Goal: Check status: Verify the current state of an ongoing process or item

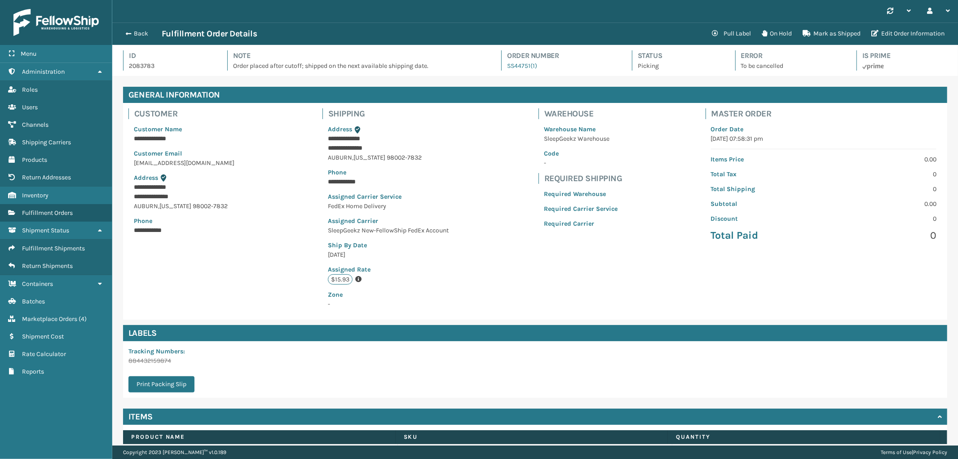
scroll to position [21, 846]
click at [63, 315] on span "Marketplace Orders" at bounding box center [49, 319] width 55 height 8
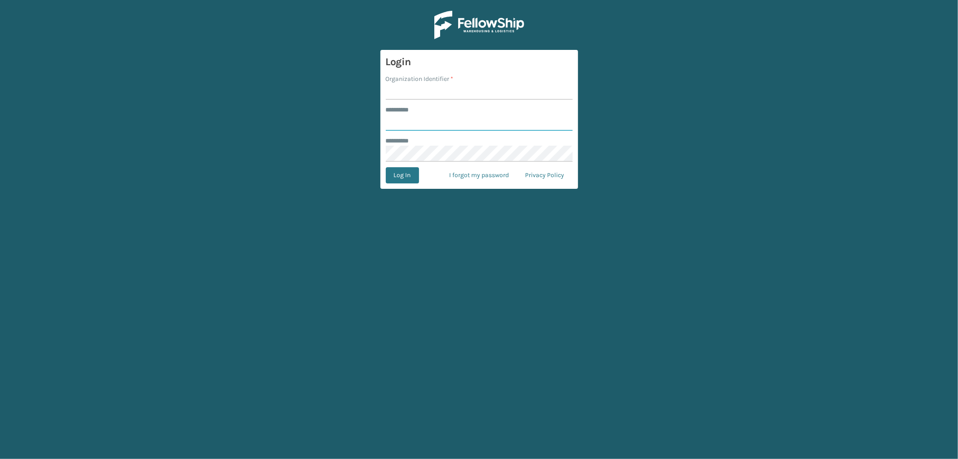
type input "*********"
click at [433, 92] on input "Organization Identifier *" at bounding box center [479, 92] width 187 height 16
type input "SleepGeekz"
click at [406, 179] on button "Log In" at bounding box center [402, 175] width 33 height 16
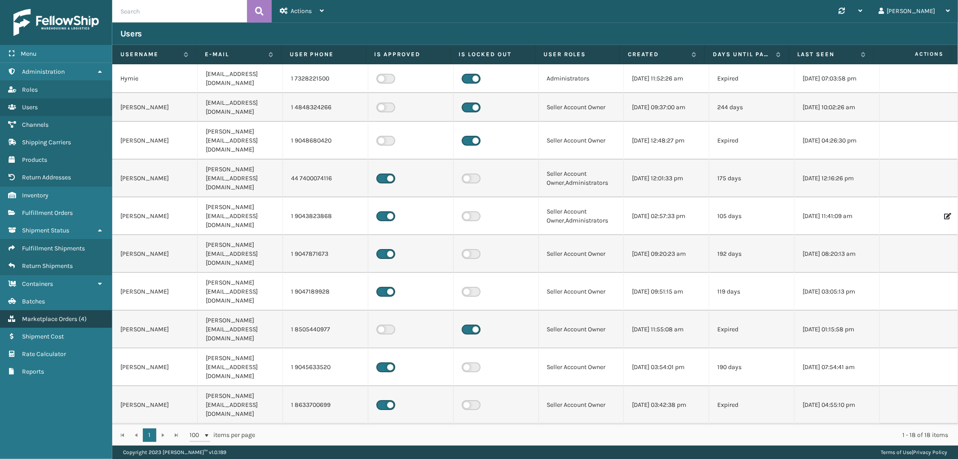
click at [66, 319] on link "Marketplace Orders ( 4 )" at bounding box center [56, 319] width 112 height 18
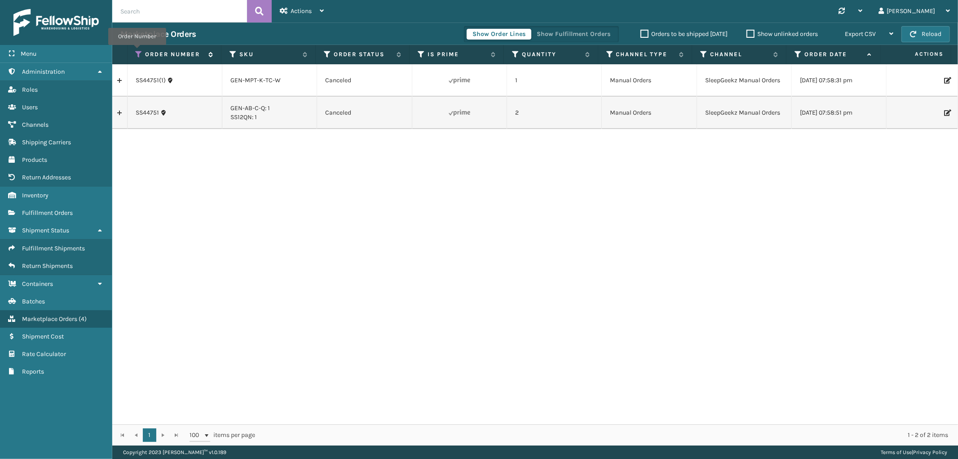
click at [137, 51] on icon at bounding box center [139, 54] width 7 height 8
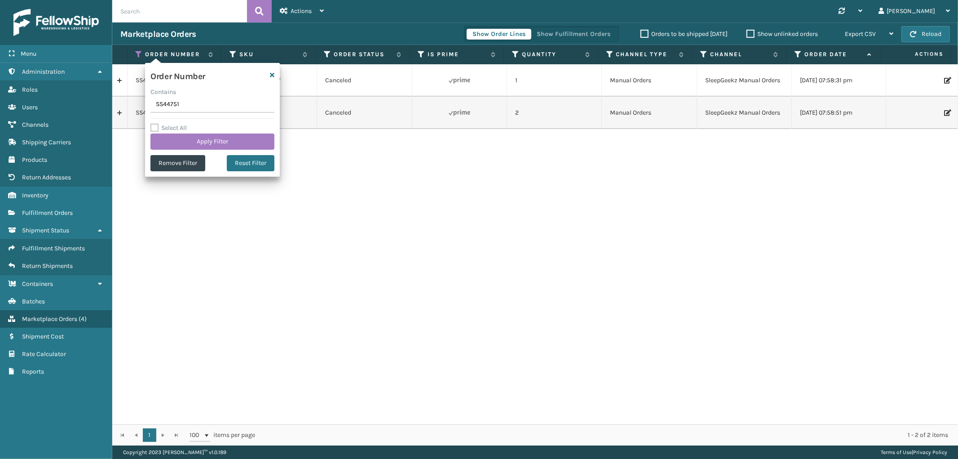
click at [167, 102] on input "SS44751" at bounding box center [213, 105] width 124 height 16
type input "SS44708"
click at [173, 145] on button "Apply Filter" at bounding box center [213, 141] width 124 height 16
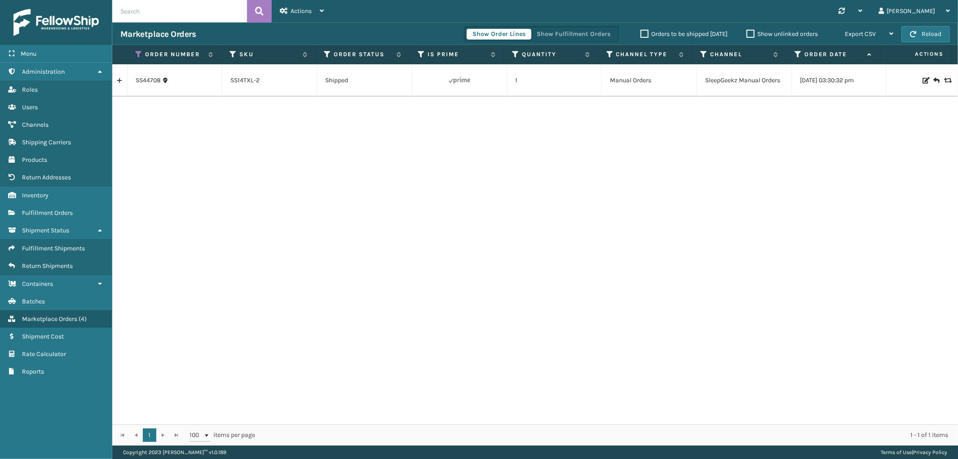
click at [117, 79] on link at bounding box center [119, 80] width 15 height 14
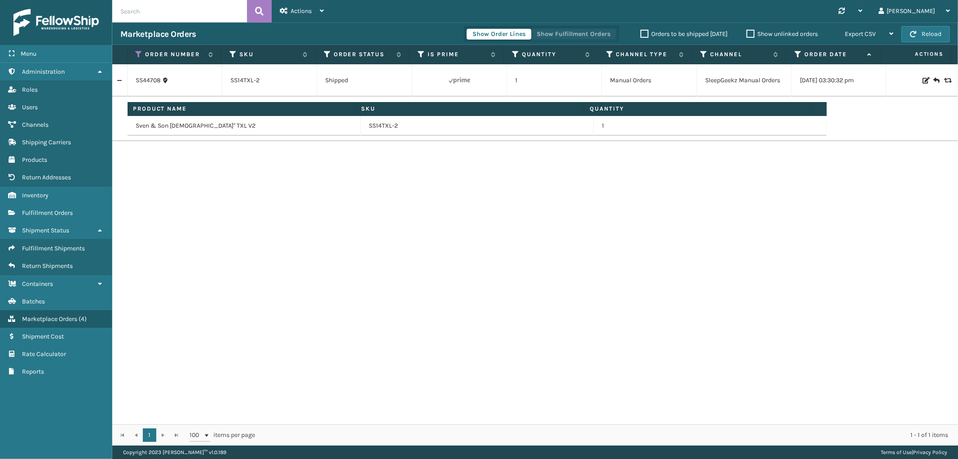
click at [590, 33] on button "Show Fulfillment Orders" at bounding box center [573, 34] width 85 height 11
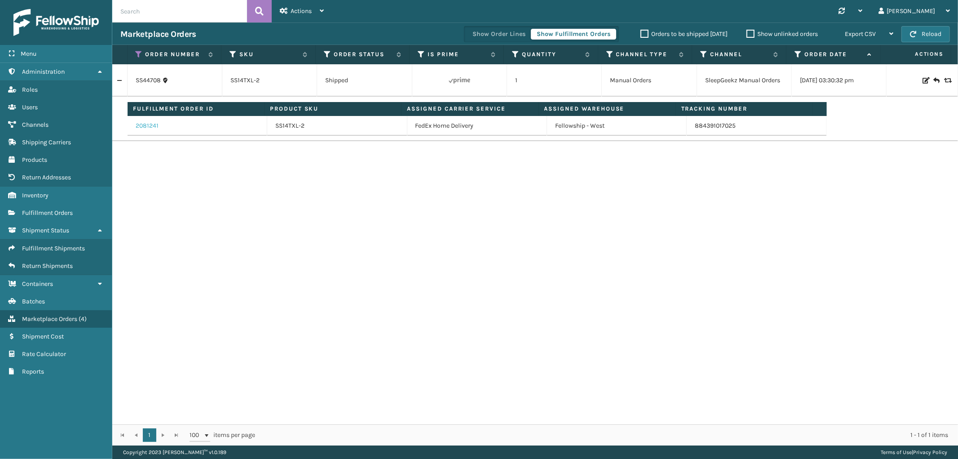
click at [144, 127] on link "2081241" at bounding box center [147, 125] width 23 height 9
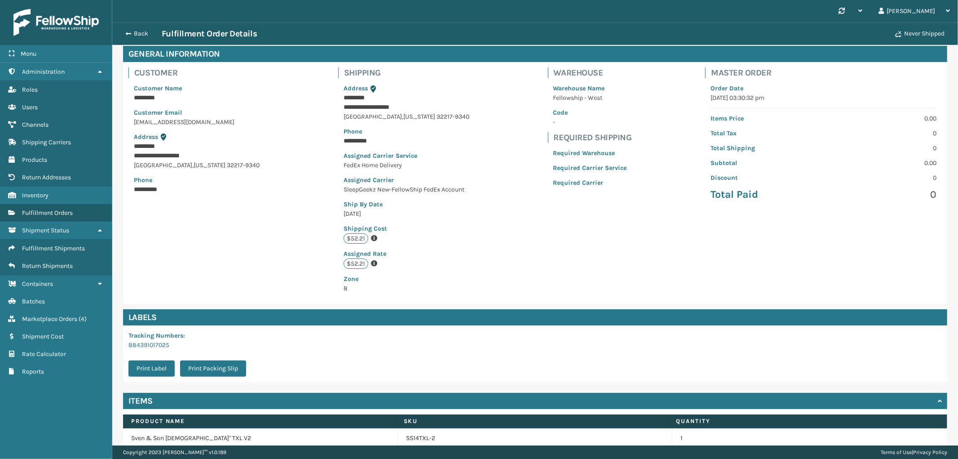
scroll to position [81, 0]
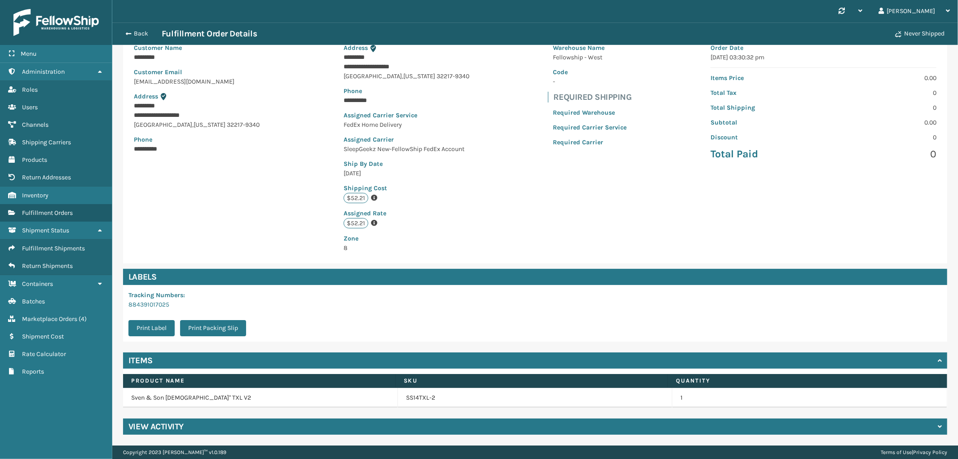
click at [369, 424] on div "View Activity" at bounding box center [535, 426] width 825 height 16
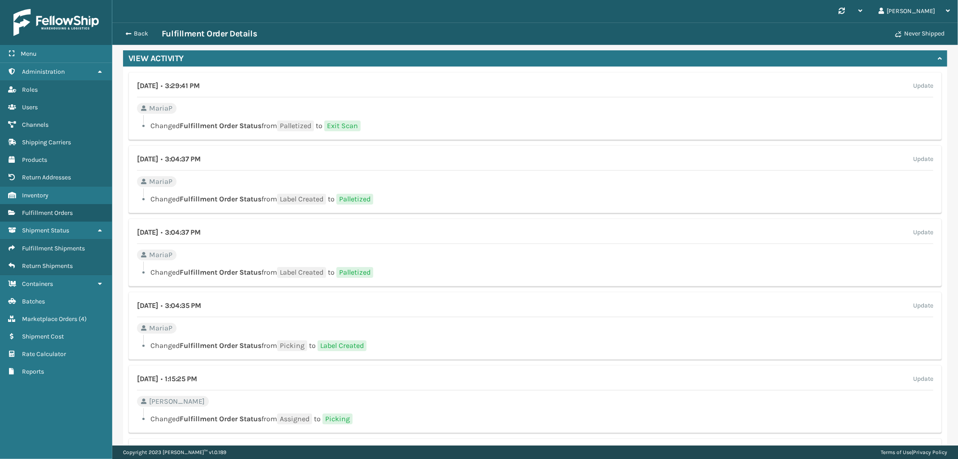
scroll to position [610, 0]
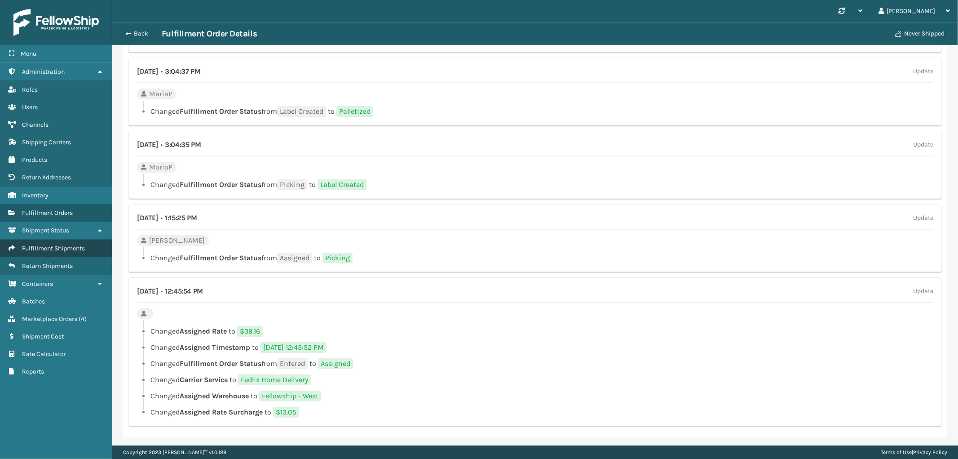
click at [62, 244] on span "Fulfillment Shipments" at bounding box center [53, 248] width 63 height 8
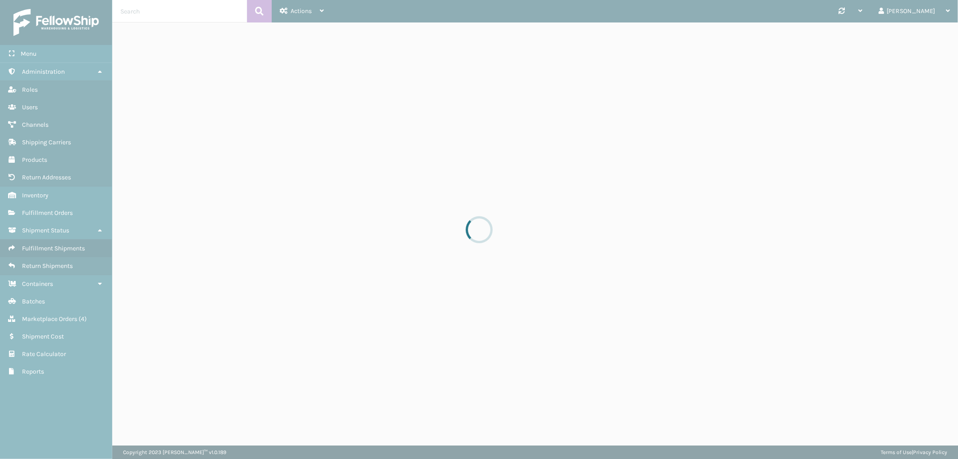
click at [168, 16] on div at bounding box center [479, 229] width 958 height 459
click at [167, 10] on div at bounding box center [479, 229] width 958 height 459
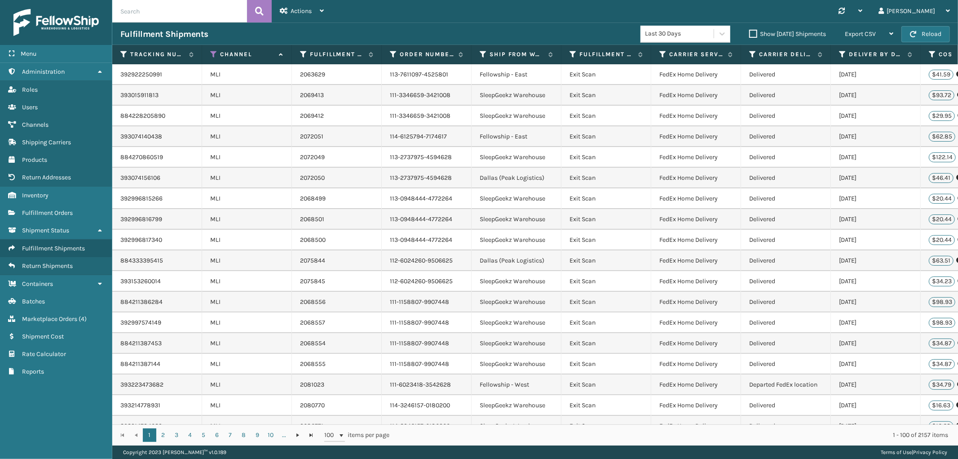
click at [210, 10] on input "text" at bounding box center [179, 11] width 135 height 22
paste input "393042545067"
type input "393042545067"
click at [261, 13] on icon at bounding box center [259, 10] width 9 height 13
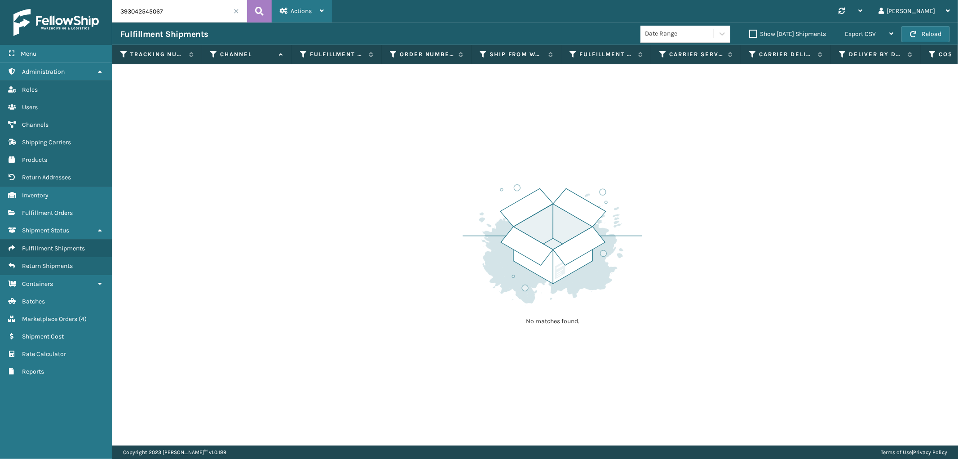
click at [297, 9] on span "Actions" at bounding box center [301, 11] width 21 height 8
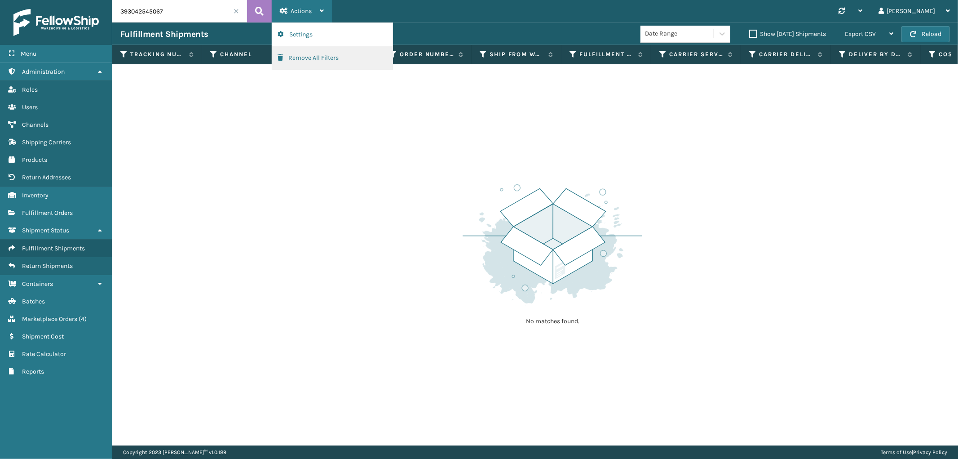
click at [297, 57] on button "Remove All Filters" at bounding box center [332, 57] width 120 height 23
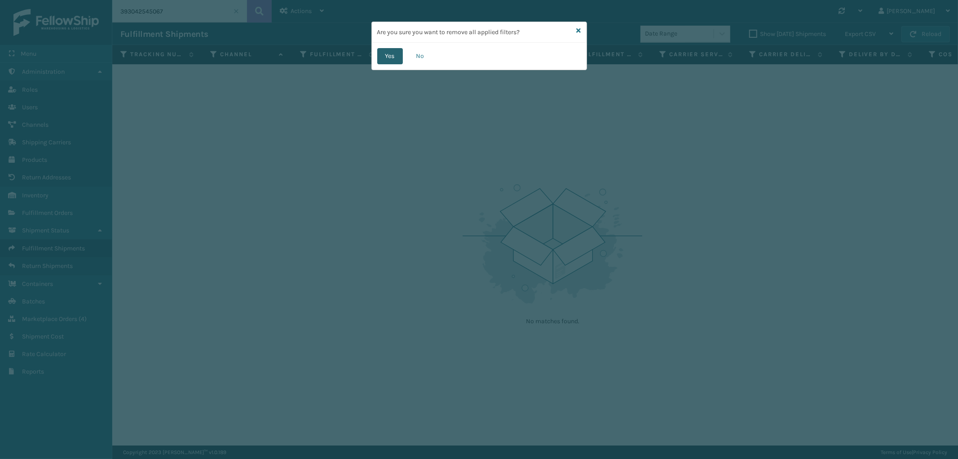
click at [380, 57] on button "Yes" at bounding box center [390, 56] width 26 height 16
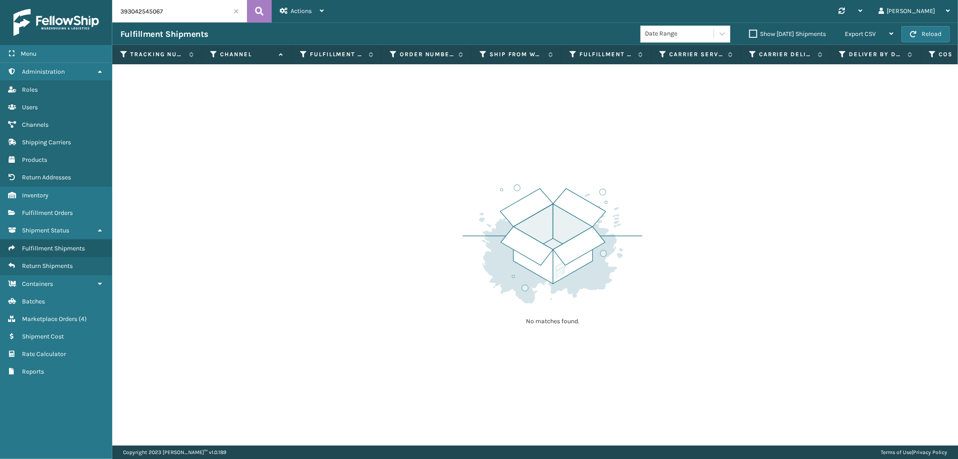
click at [203, 10] on input "393042545067" at bounding box center [179, 11] width 135 height 22
click at [924, 8] on div "jeannetta" at bounding box center [914, 11] width 71 height 22
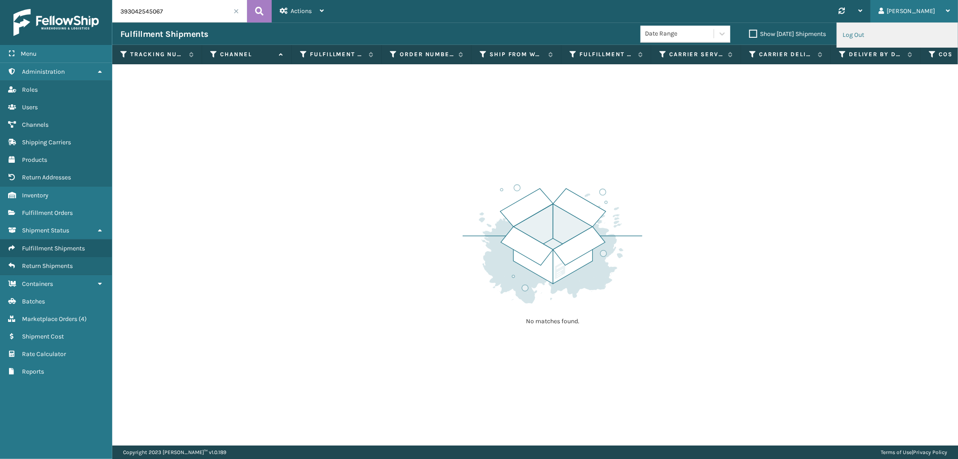
click at [881, 34] on li "Log Out" at bounding box center [898, 35] width 120 height 24
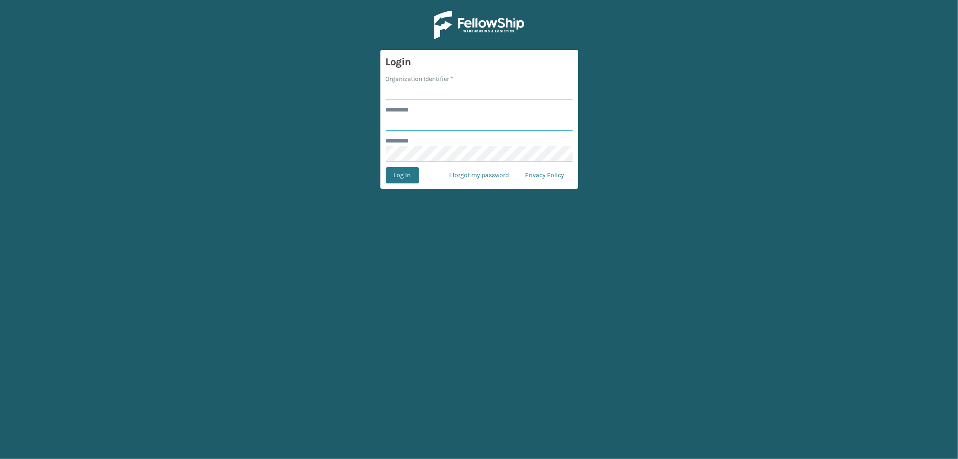
type input "*********"
click at [438, 92] on input "Organization Identifier *" at bounding box center [479, 92] width 187 height 16
type input "SleepGeekz Warehouse"
click at [410, 173] on button "Log In" at bounding box center [402, 175] width 33 height 16
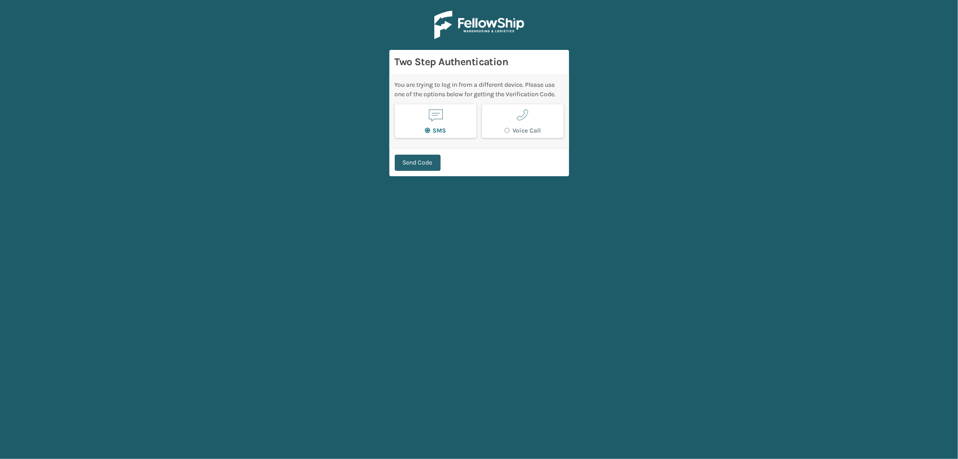
click at [405, 164] on button "Send Code" at bounding box center [418, 163] width 46 height 16
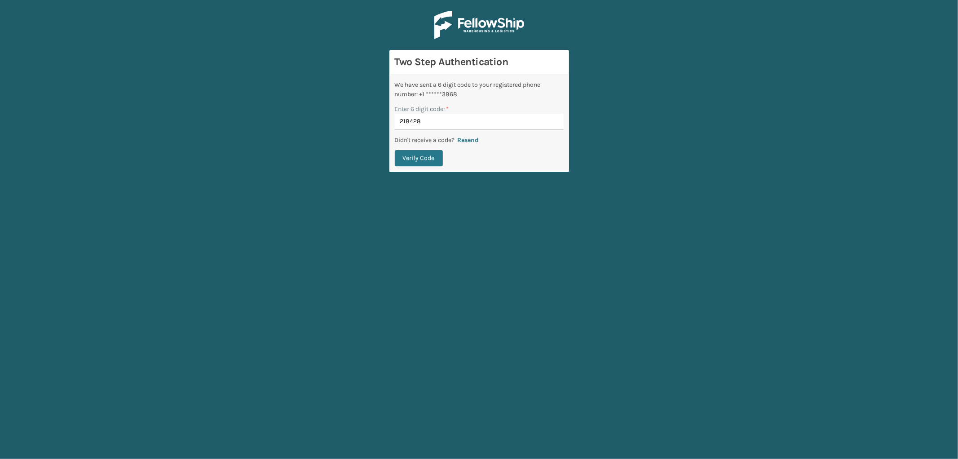
type input "218428"
click at [395, 150] on button "Verify Code" at bounding box center [419, 158] width 48 height 16
